Goal: Task Accomplishment & Management: Manage account settings

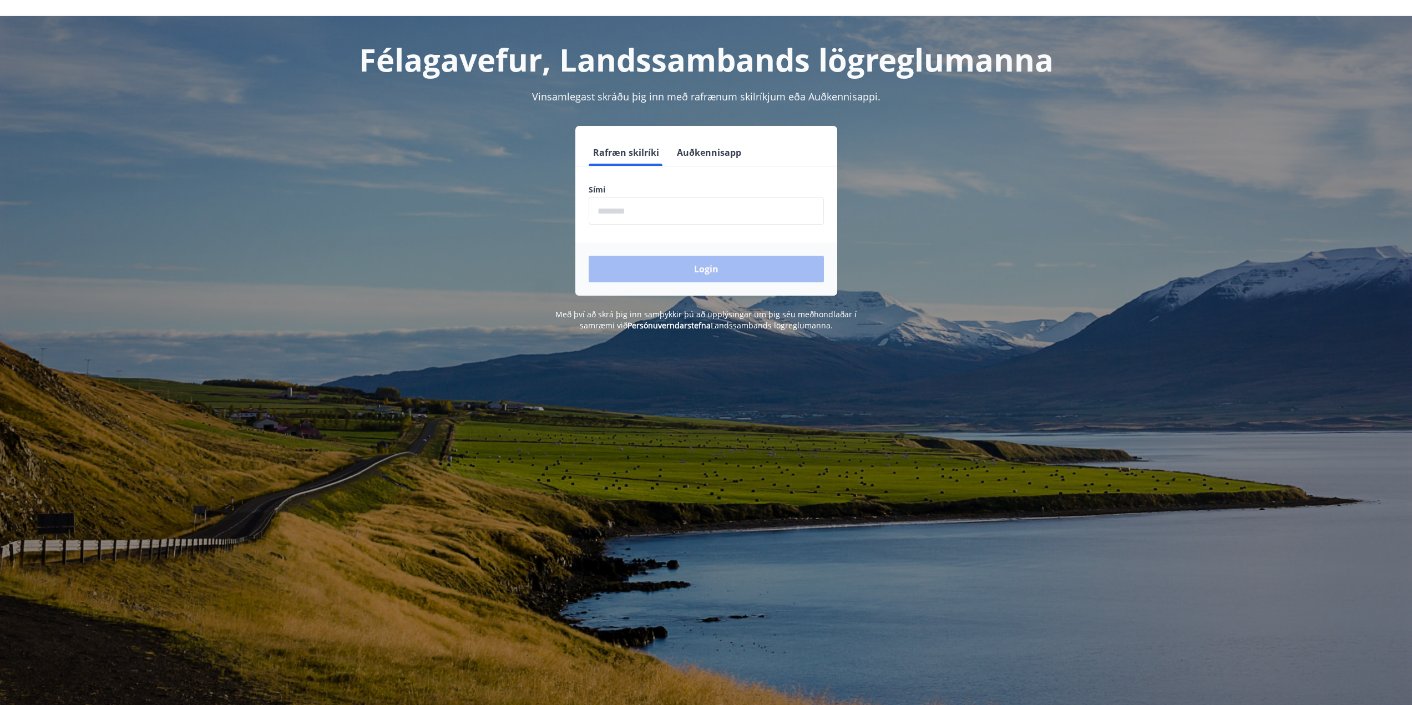
scroll to position [55, 0]
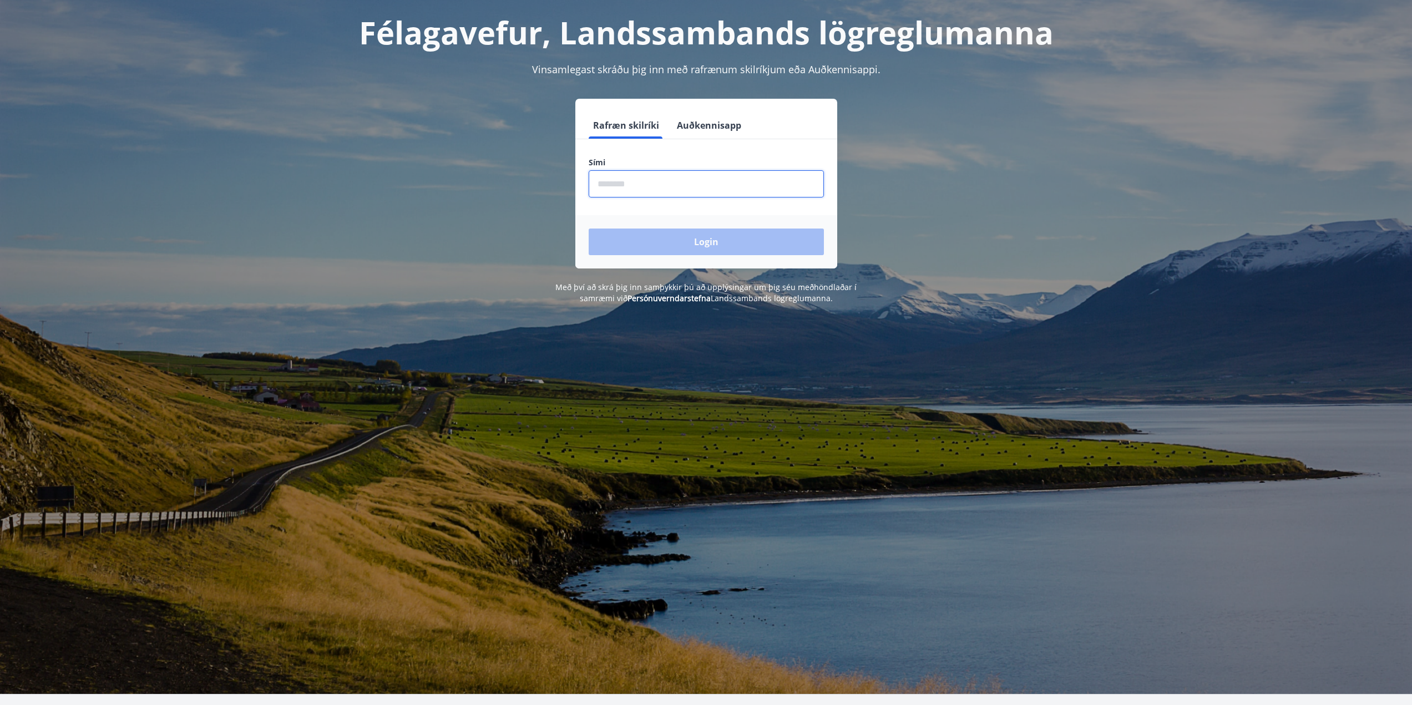
click at [625, 187] on input "phone" at bounding box center [706, 183] width 235 height 27
type input "********"
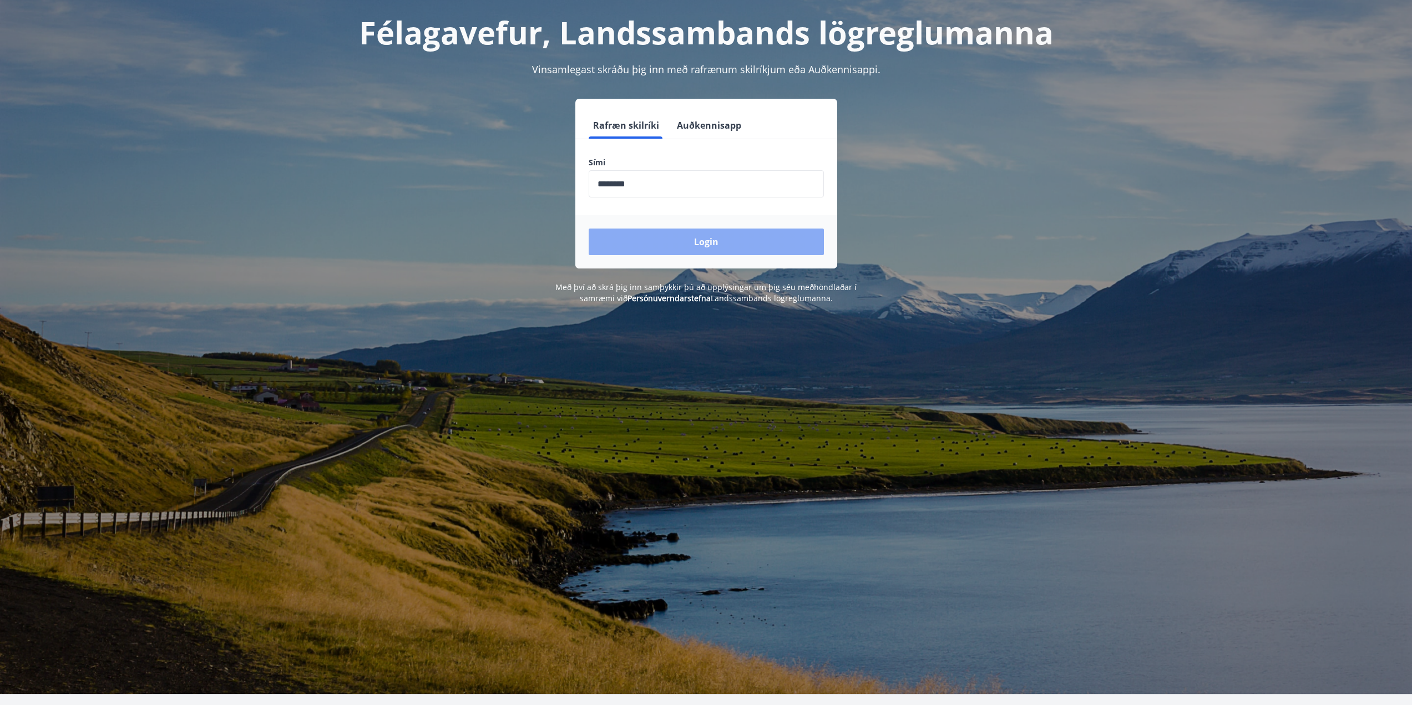
click at [677, 247] on button "Login" at bounding box center [706, 242] width 235 height 27
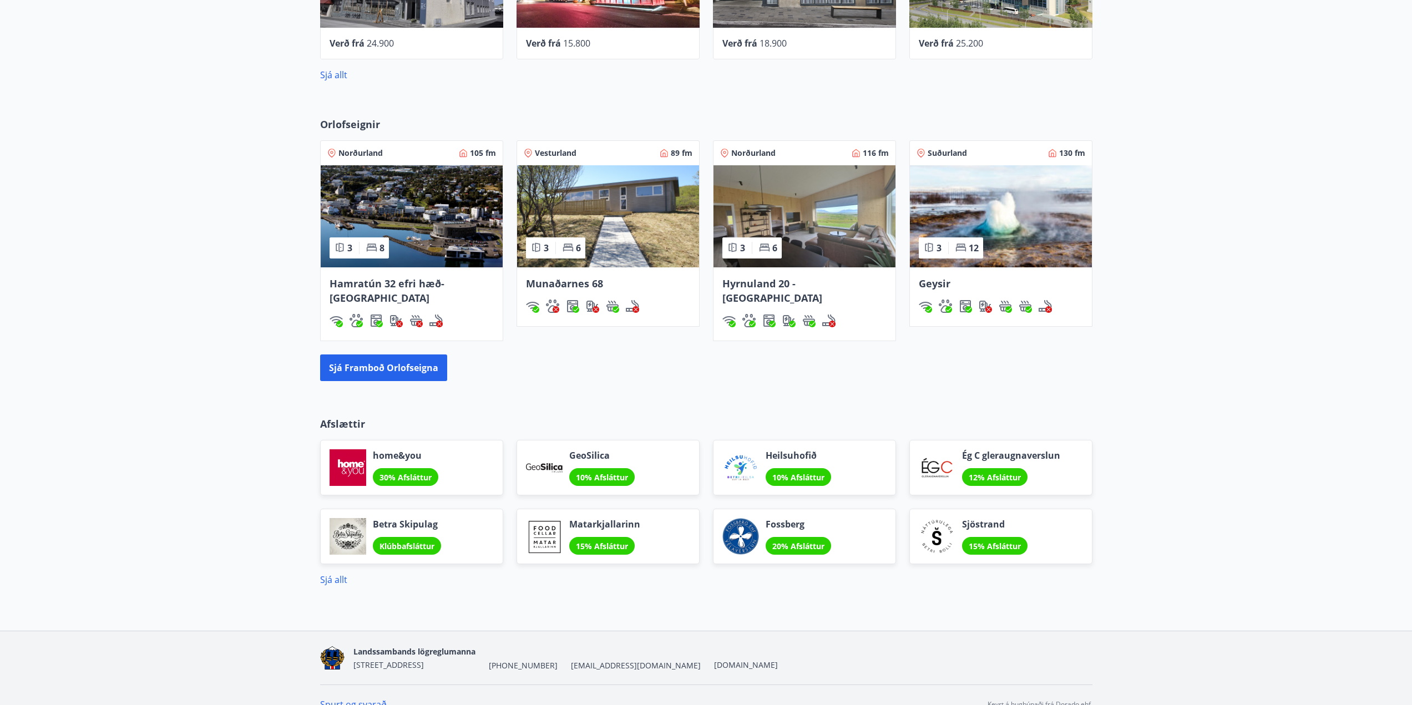
scroll to position [678, 0]
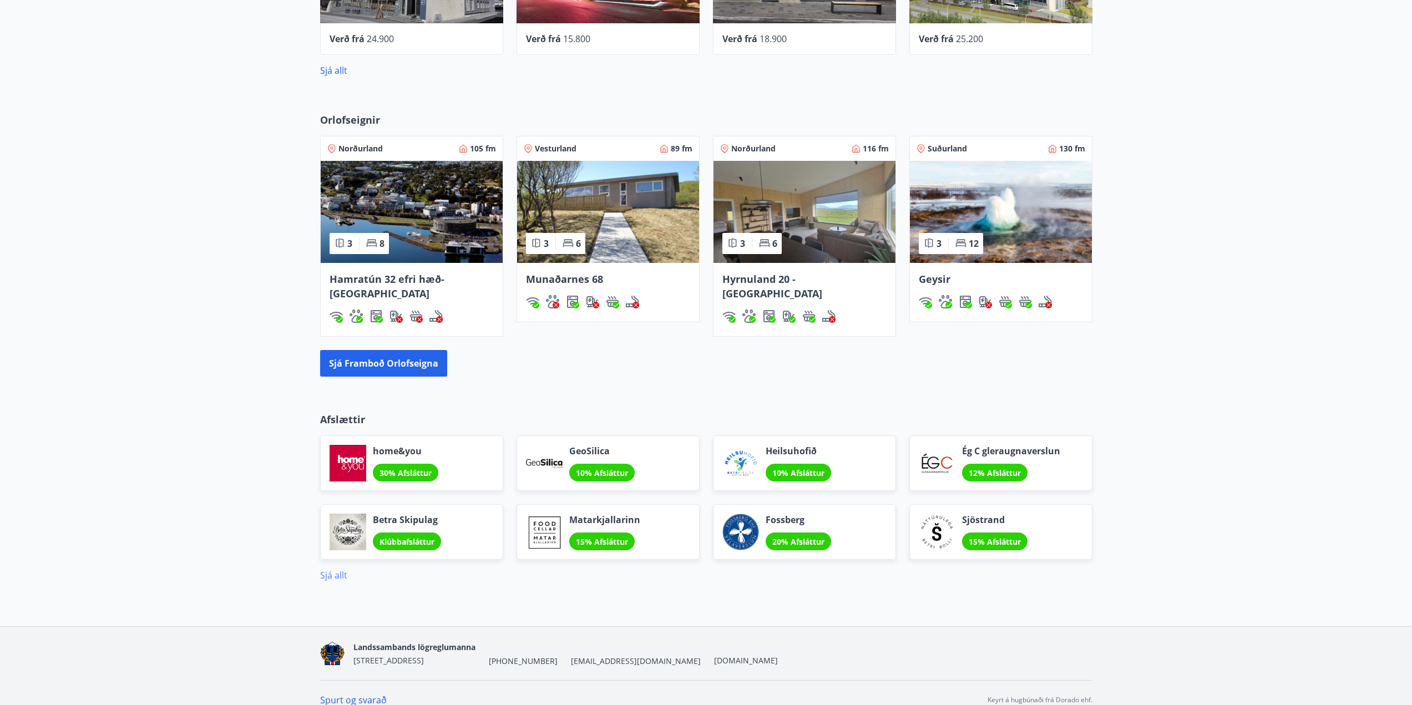
click at [343, 569] on link "Sjá allt" at bounding box center [333, 575] width 27 height 12
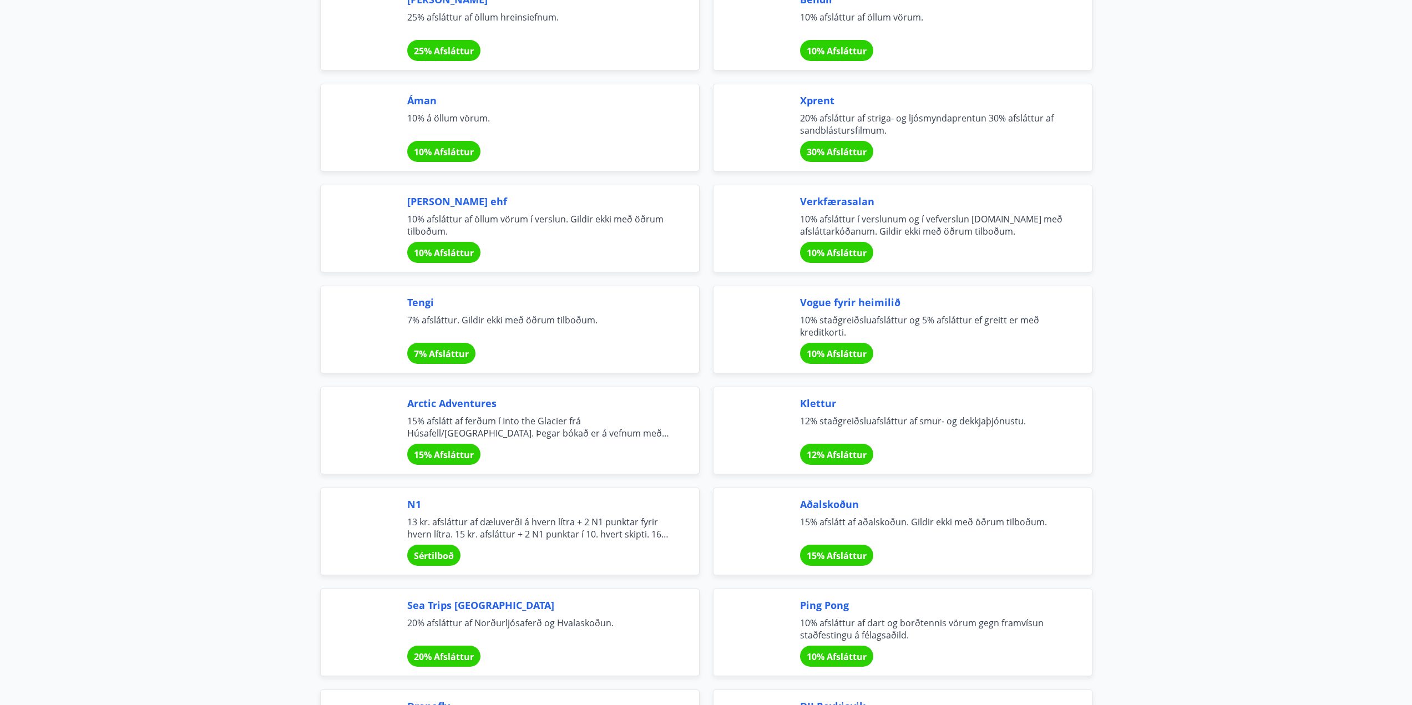
scroll to position [1997, 0]
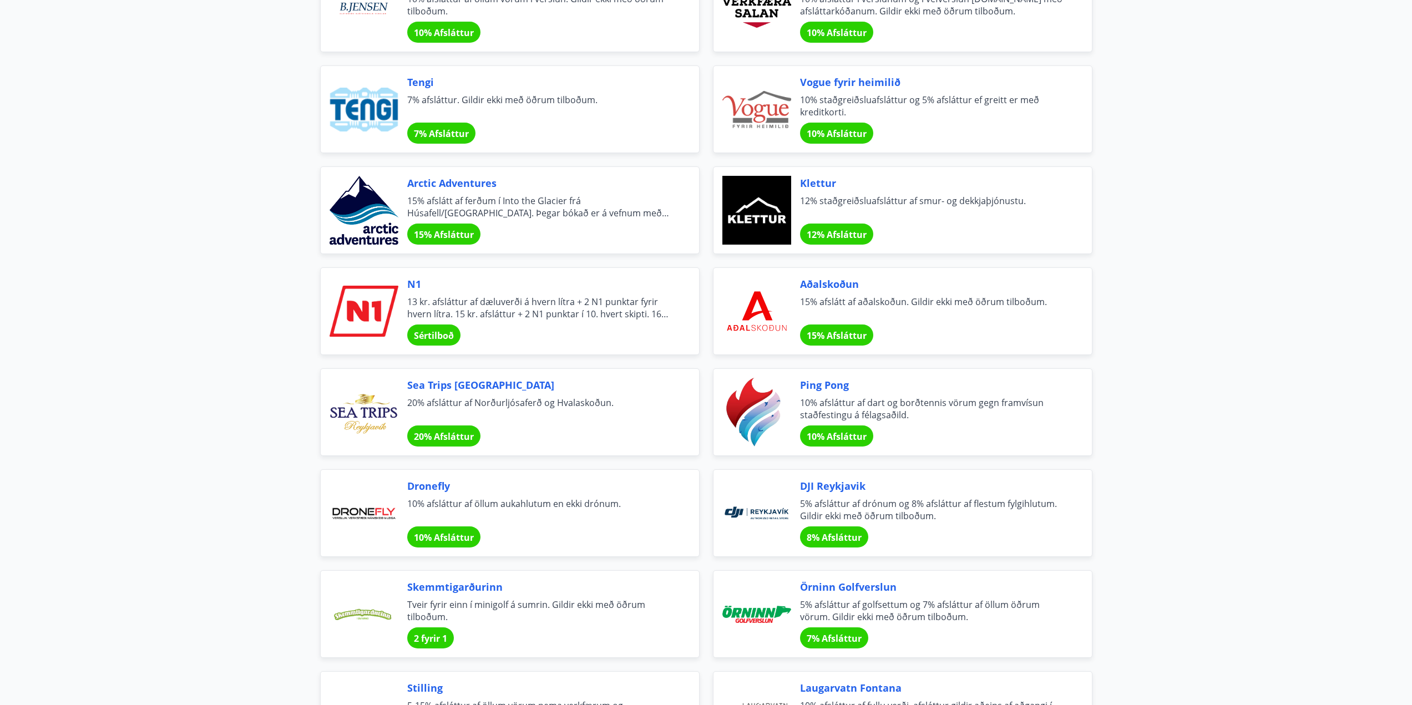
drag, startPoint x: 175, startPoint y: 451, endPoint x: 1080, endPoint y: 487, distance: 905.0
click at [1080, 487] on div "DJI Reykjavik 5% afsláttur af drónum og 8% afsláttur af flestum fylgihlutum. Gi…" at bounding box center [902, 513] width 379 height 88
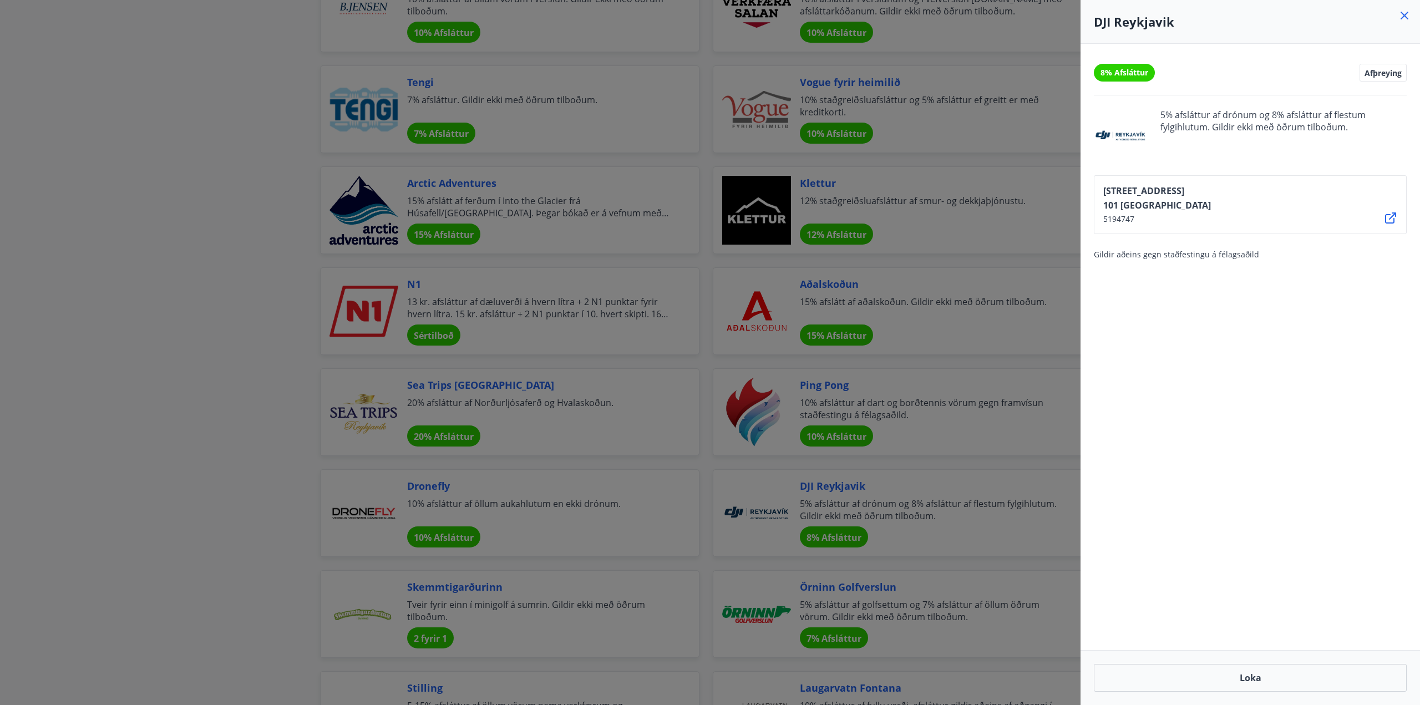
click at [1411, 12] on icon at bounding box center [1404, 15] width 13 height 13
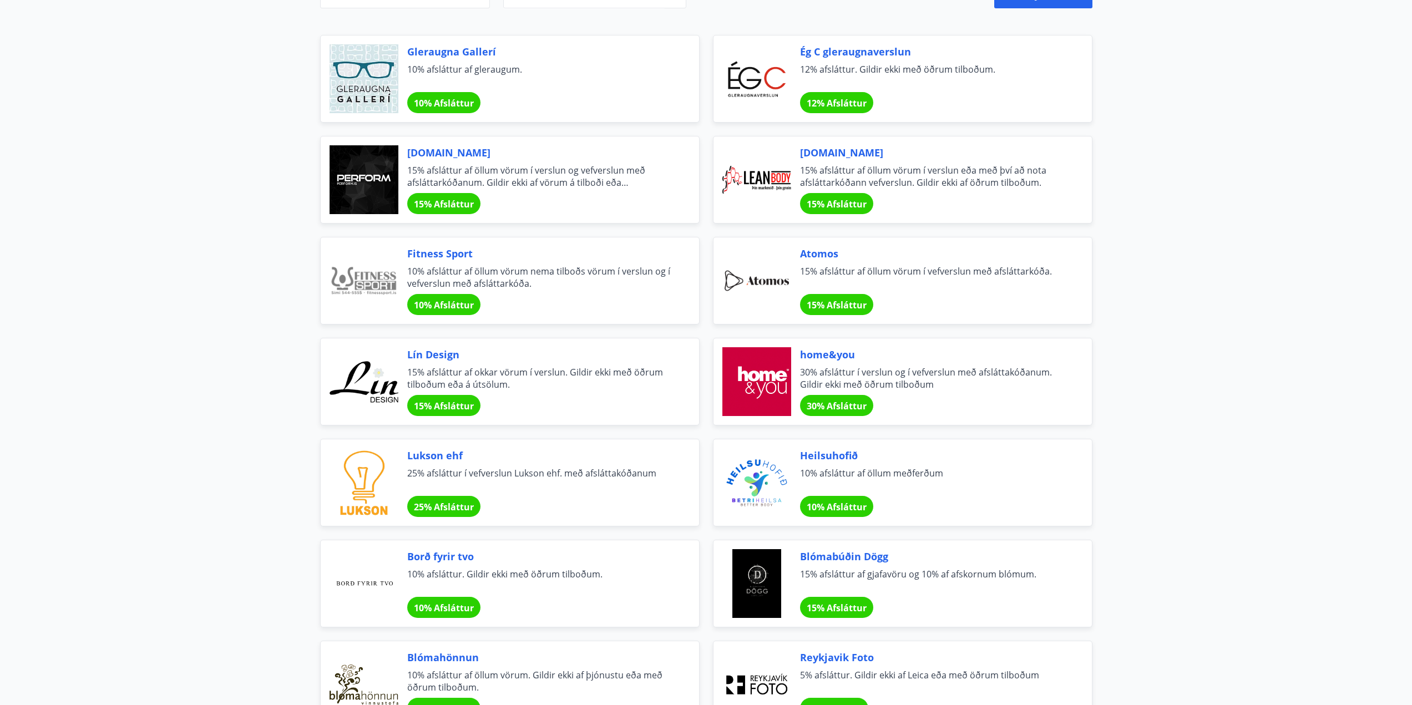
scroll to position [0, 0]
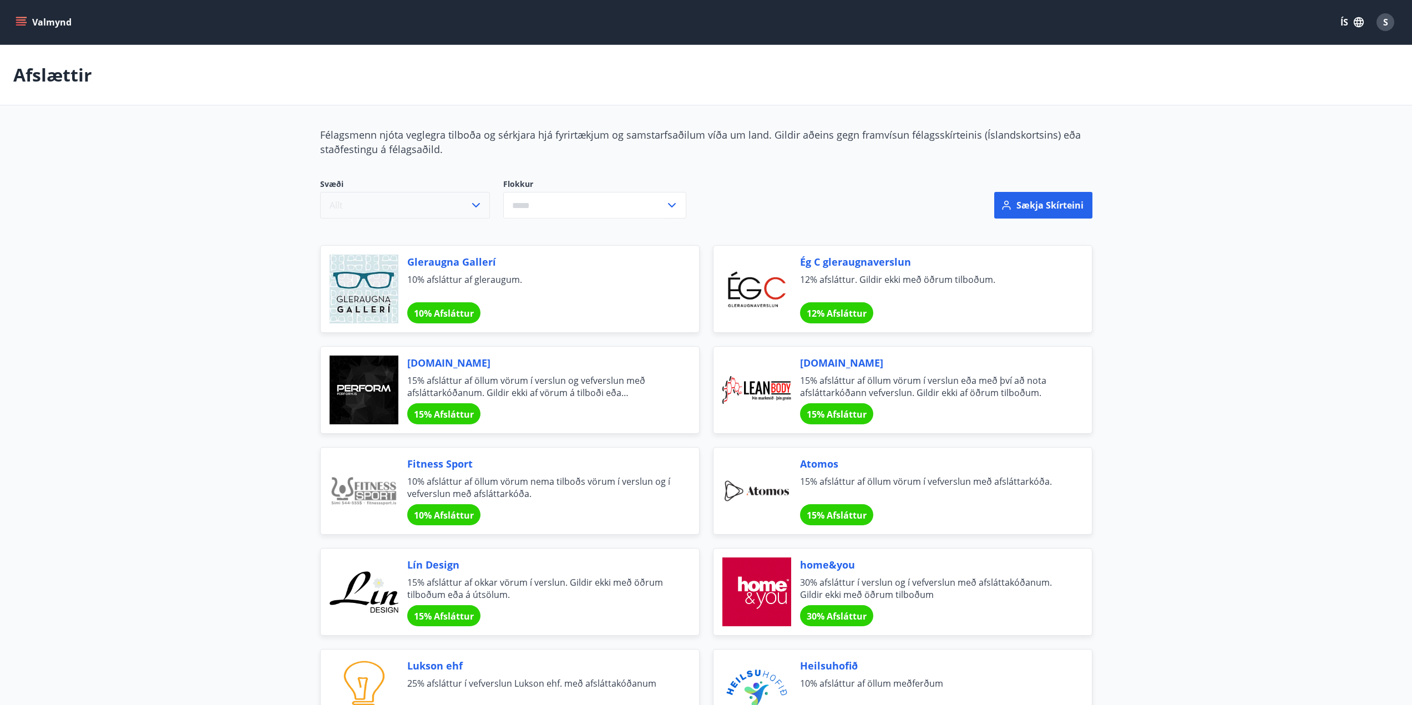
click at [343, 201] on button "Allt" at bounding box center [405, 205] width 170 height 27
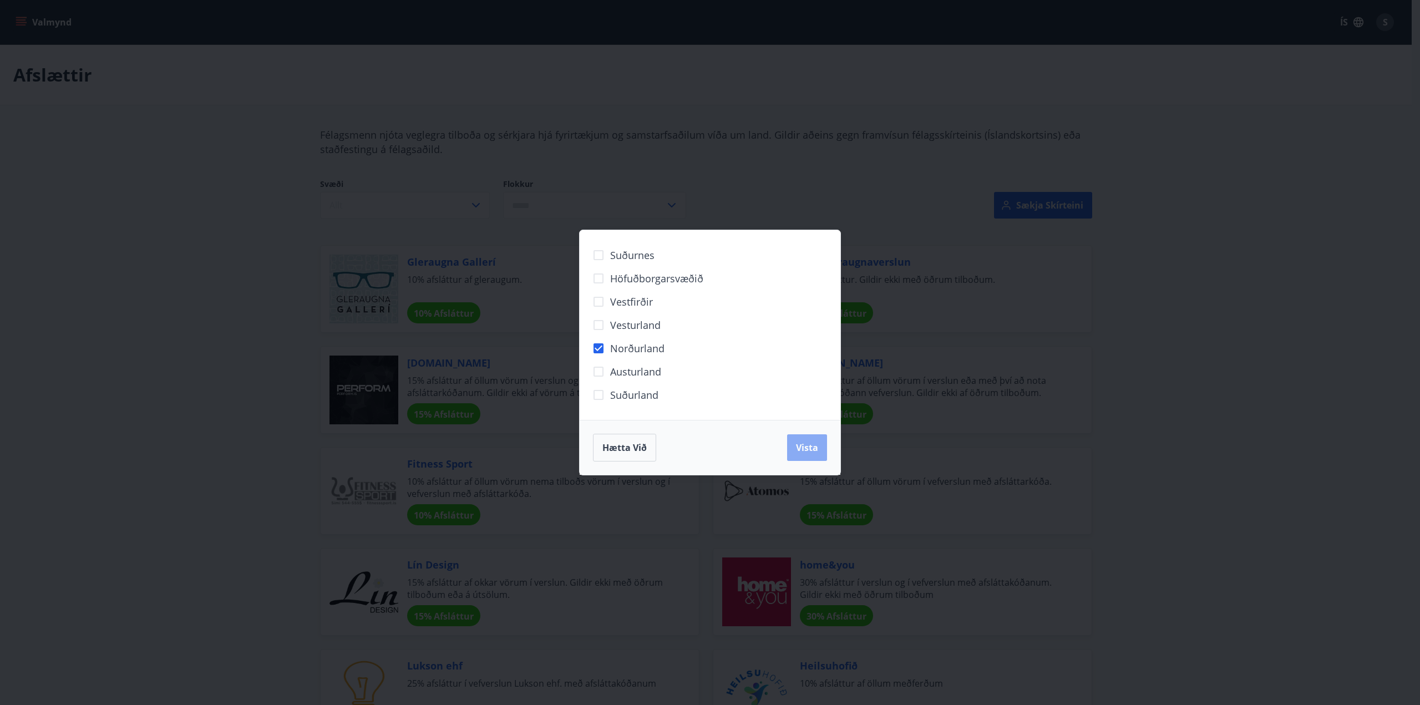
click at [802, 446] on span "Vista" at bounding box center [807, 448] width 22 height 12
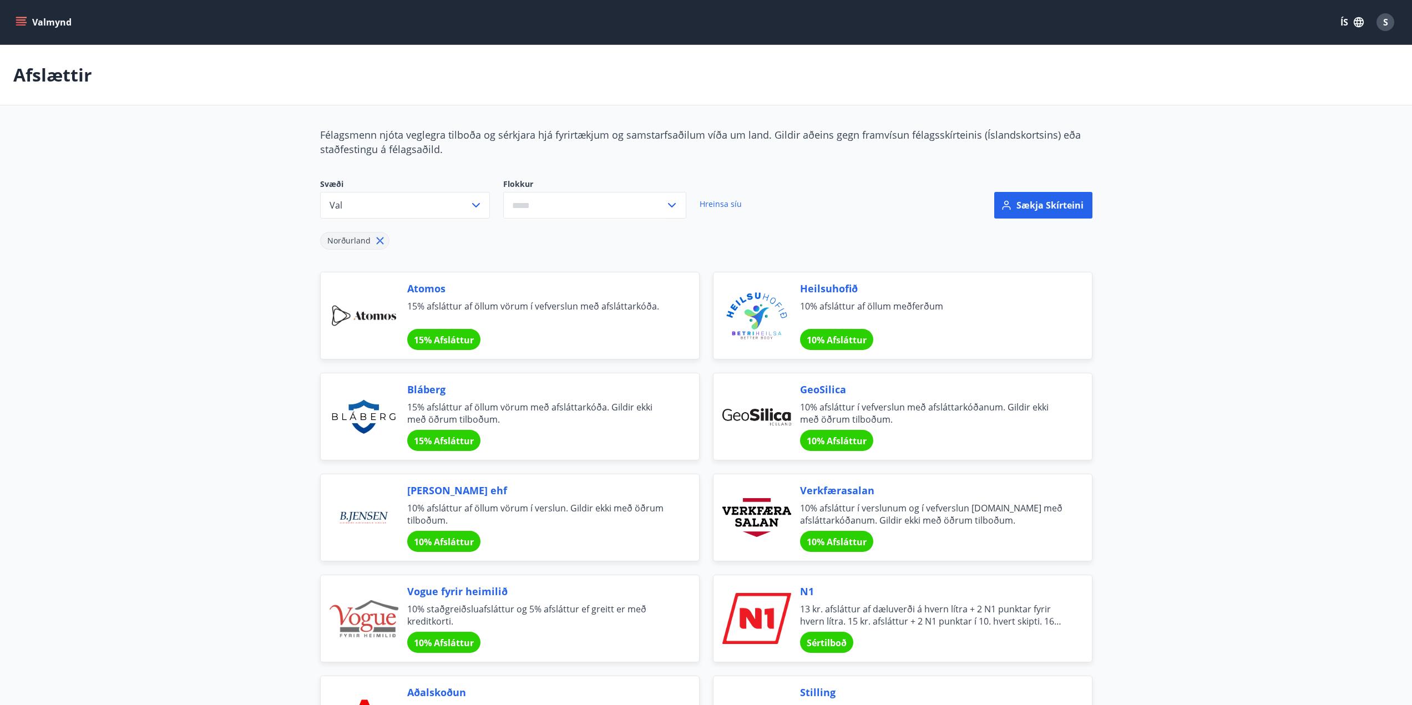
click at [374, 240] on icon at bounding box center [380, 241] width 12 height 12
